Goal: Task Accomplishment & Management: Manage account settings

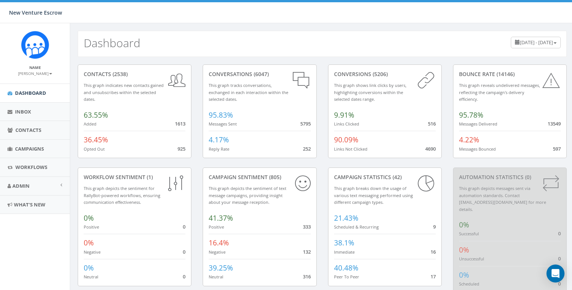
click at [44, 74] on small "[PERSON_NAME]" at bounding box center [35, 73] width 34 height 5
click at [32, 83] on link "Profile" at bounding box center [37, 84] width 59 height 9
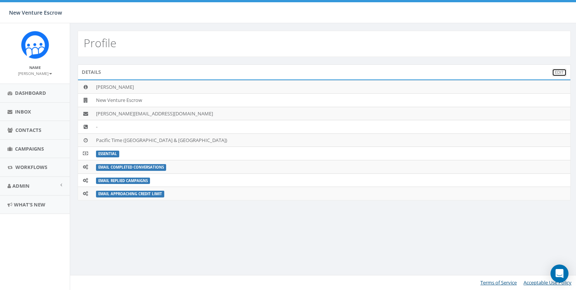
click at [555, 72] on link "Edit" at bounding box center [559, 73] width 15 height 8
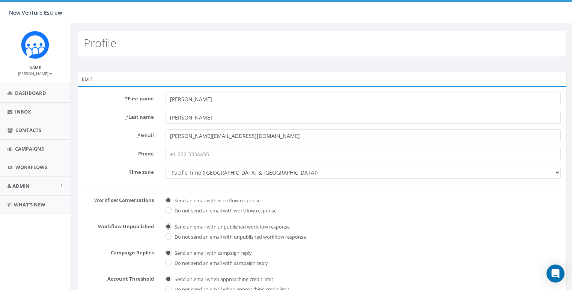
click at [110, 98] on label "* First name" at bounding box center [118, 98] width 81 height 10
click at [165, 98] on input "[PERSON_NAME]" at bounding box center [363, 99] width 396 height 13
drag, startPoint x: 110, startPoint y: 149, endPoint x: 193, endPoint y: 148, distance: 82.9
click at [111, 150] on label "Phone" at bounding box center [118, 153] width 81 height 10
click at [165, 150] on input "Phone" at bounding box center [363, 154] width 396 height 13
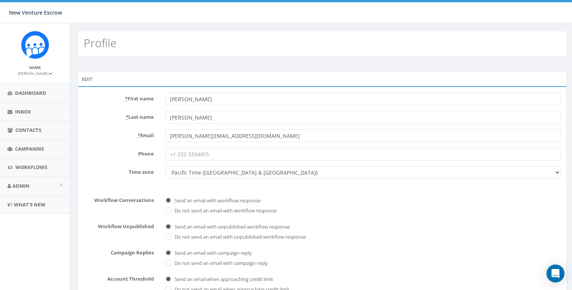
click at [215, 150] on input "Phone" at bounding box center [363, 154] width 396 height 13
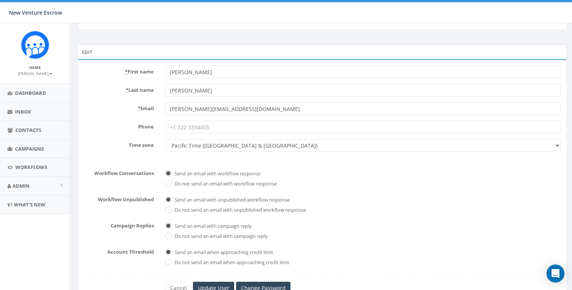
scroll to position [58, 0]
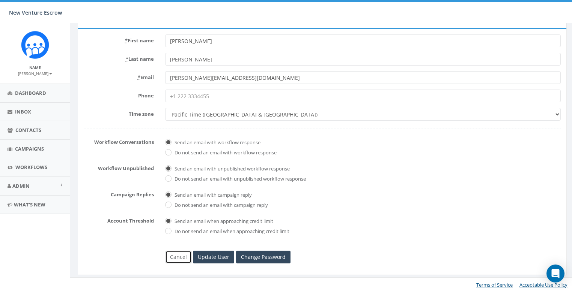
click at [177, 255] on link "Cancel" at bounding box center [178, 257] width 27 height 13
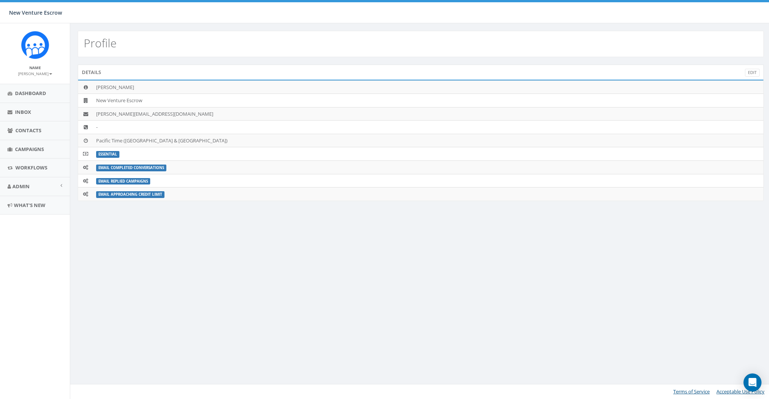
click at [44, 72] on small "[PERSON_NAME]" at bounding box center [35, 73] width 34 height 5
click at [27, 85] on link "Profile" at bounding box center [37, 84] width 59 height 9
click at [41, 94] on span "Dashboard" at bounding box center [30, 93] width 31 height 7
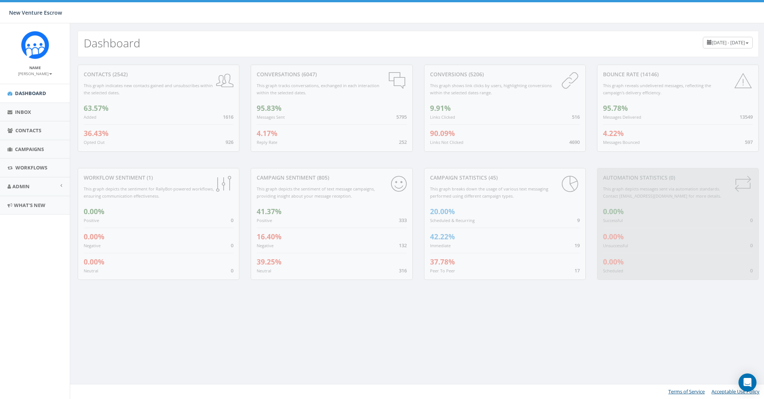
click at [41, 74] on small "[PERSON_NAME]" at bounding box center [35, 73] width 34 height 5
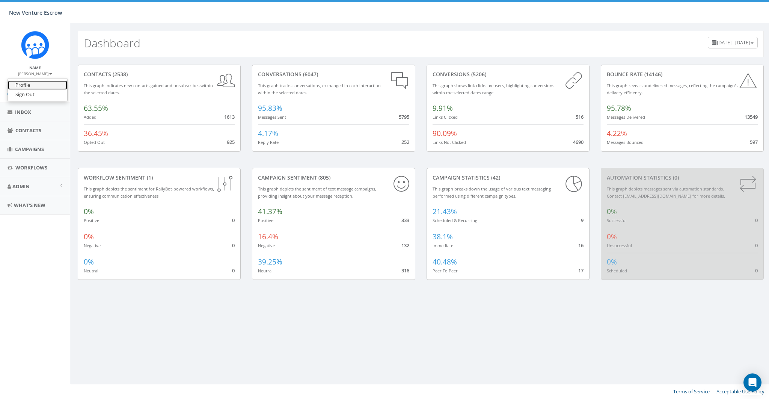
click at [23, 86] on link "Profile" at bounding box center [37, 84] width 59 height 9
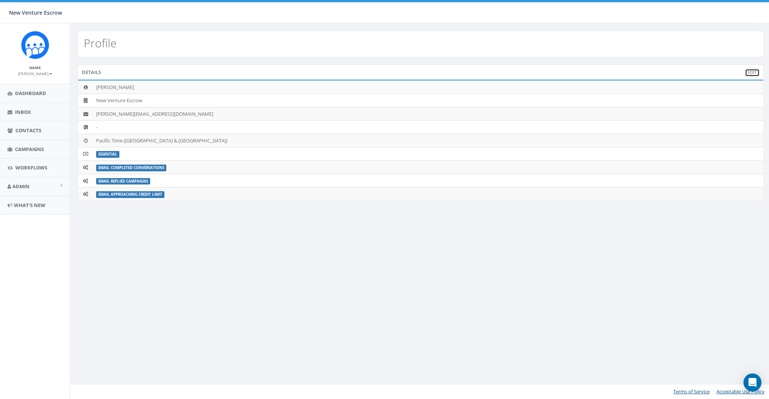
click at [751, 73] on link "Edit" at bounding box center [752, 73] width 15 height 8
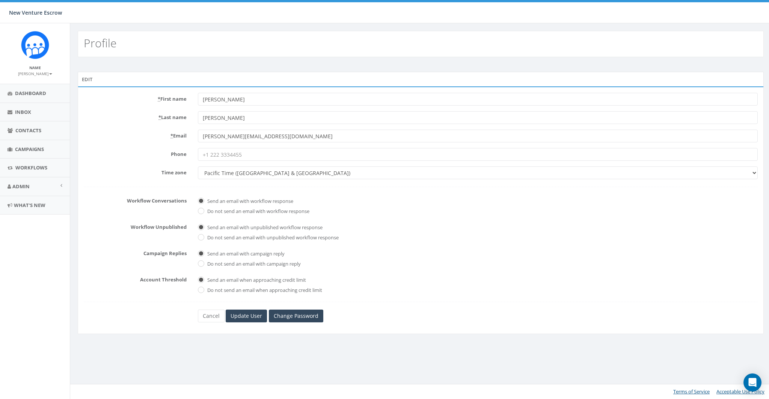
click at [111, 122] on div "* Last name Martin" at bounding box center [420, 117] width 685 height 13
click at [275, 156] on input "Phone" at bounding box center [478, 154] width 560 height 13
click at [36, 91] on span "Dashboard" at bounding box center [30, 93] width 31 height 7
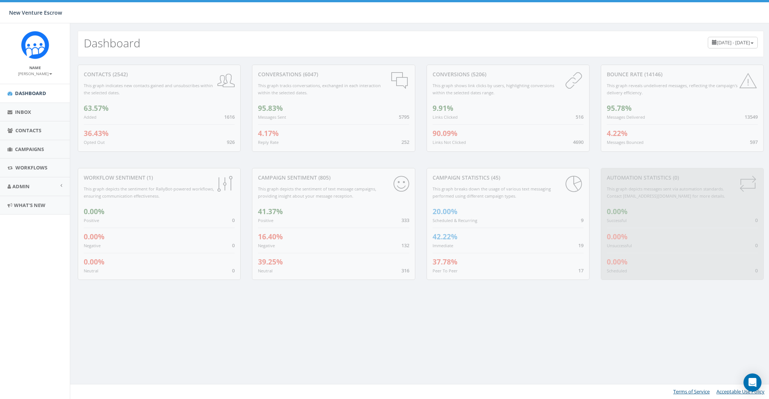
click at [43, 75] on small "[PERSON_NAME]" at bounding box center [35, 73] width 34 height 5
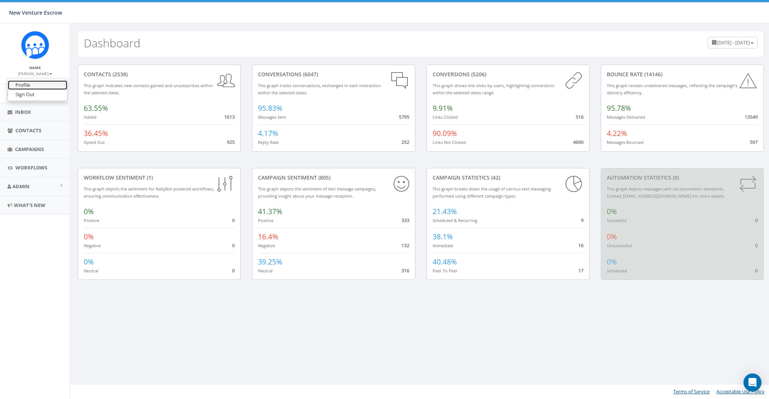
click at [32, 85] on link "Profile" at bounding box center [37, 84] width 59 height 9
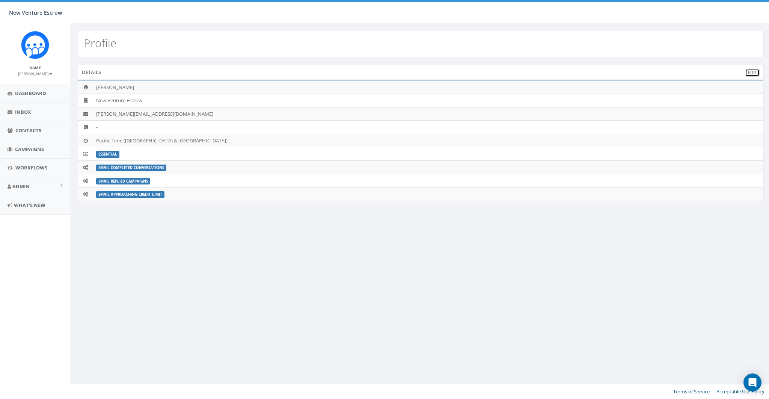
click at [749, 69] on link "Edit" at bounding box center [752, 73] width 15 height 8
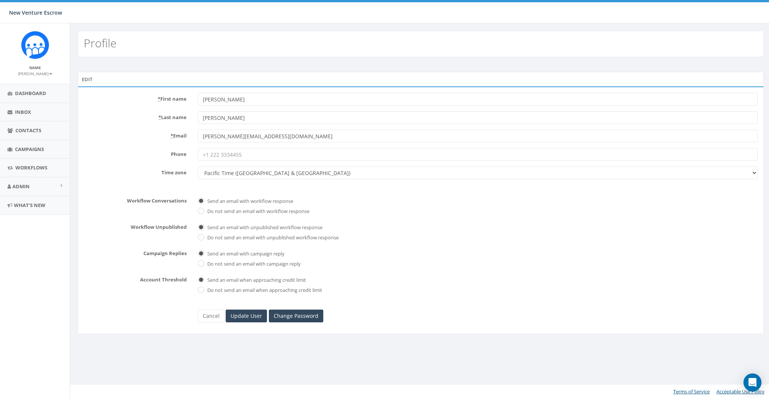
click at [166, 157] on label "Phone" at bounding box center [135, 153] width 114 height 10
click at [198, 157] on input "Phone" at bounding box center [478, 154] width 560 height 13
click at [269, 156] on input "Phone" at bounding box center [478, 154] width 560 height 13
click at [314, 3] on div "New Venture Escrow New Venture Escrow Profile Sign Out 0.00 % of Available Amou…" at bounding box center [384, 11] width 769 height 23
click at [35, 76] on small "[PERSON_NAME]" at bounding box center [35, 73] width 34 height 5
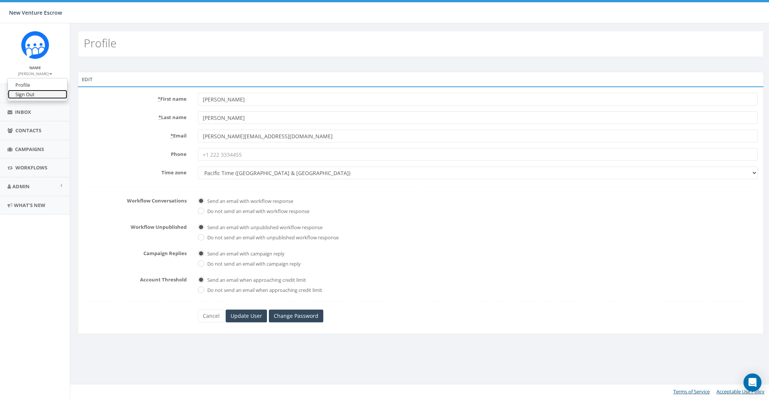
click at [32, 93] on link "Sign Out" at bounding box center [37, 94] width 59 height 9
